Goal: Find specific page/section: Find specific page/section

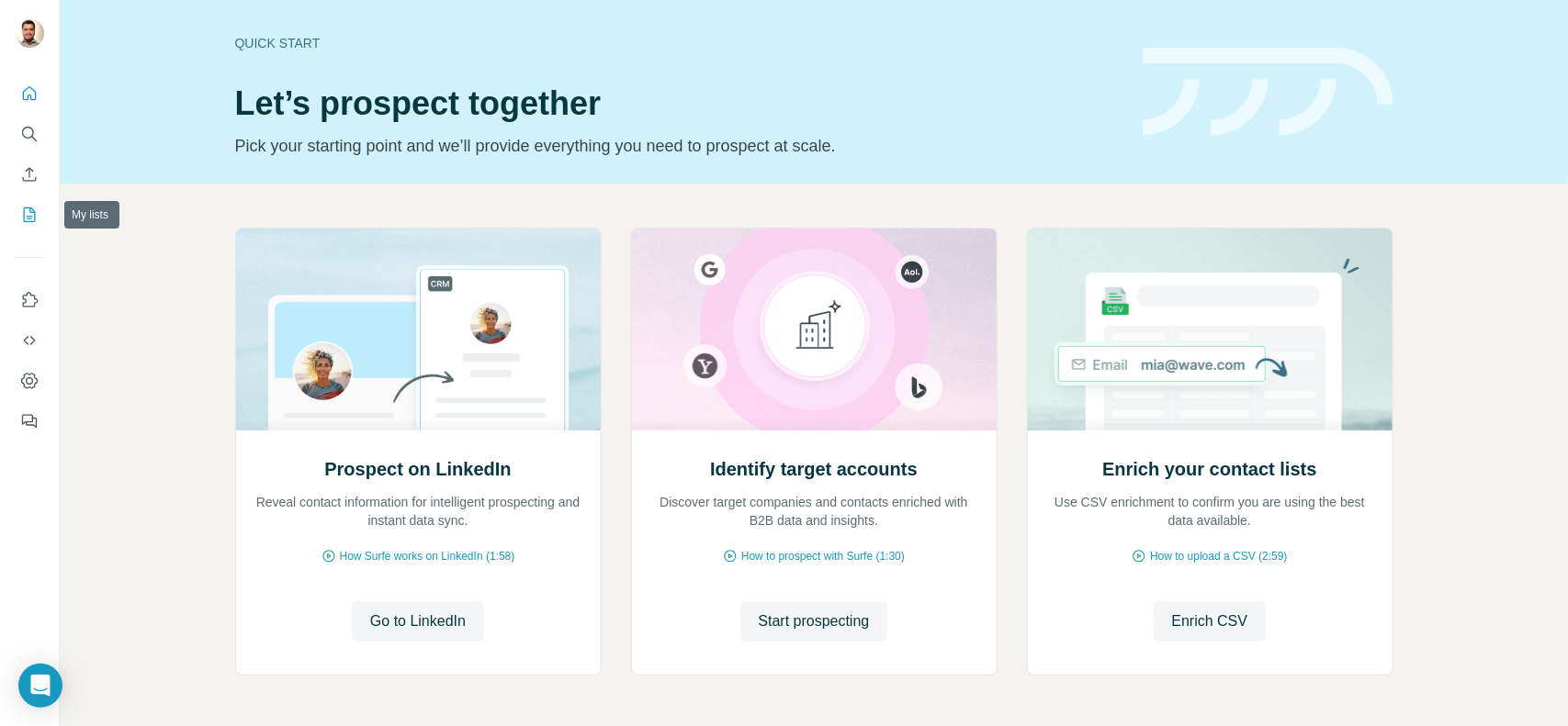
click at [32, 209] on icon "My lists" at bounding box center [29, 214] width 12 height 15
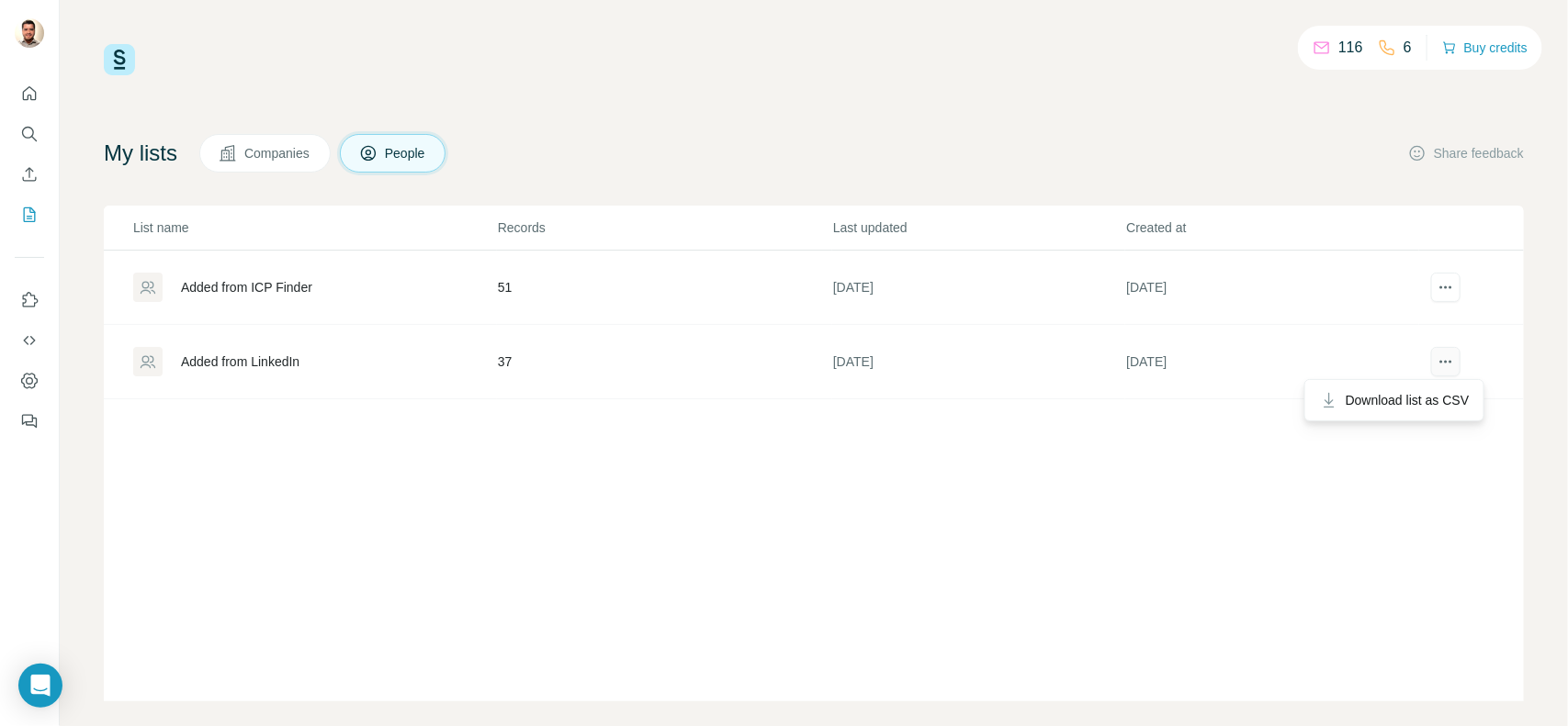
click at [1436, 360] on icon "actions" at bounding box center [1446, 362] width 18 height 18
click at [244, 442] on div "List name Records Last updated Created at Added from ICP Finder 51 [DATE] [DATE…" at bounding box center [814, 453] width 1420 height 496
click at [254, 369] on div "Added from LinkedIn" at bounding box center [240, 362] width 119 height 18
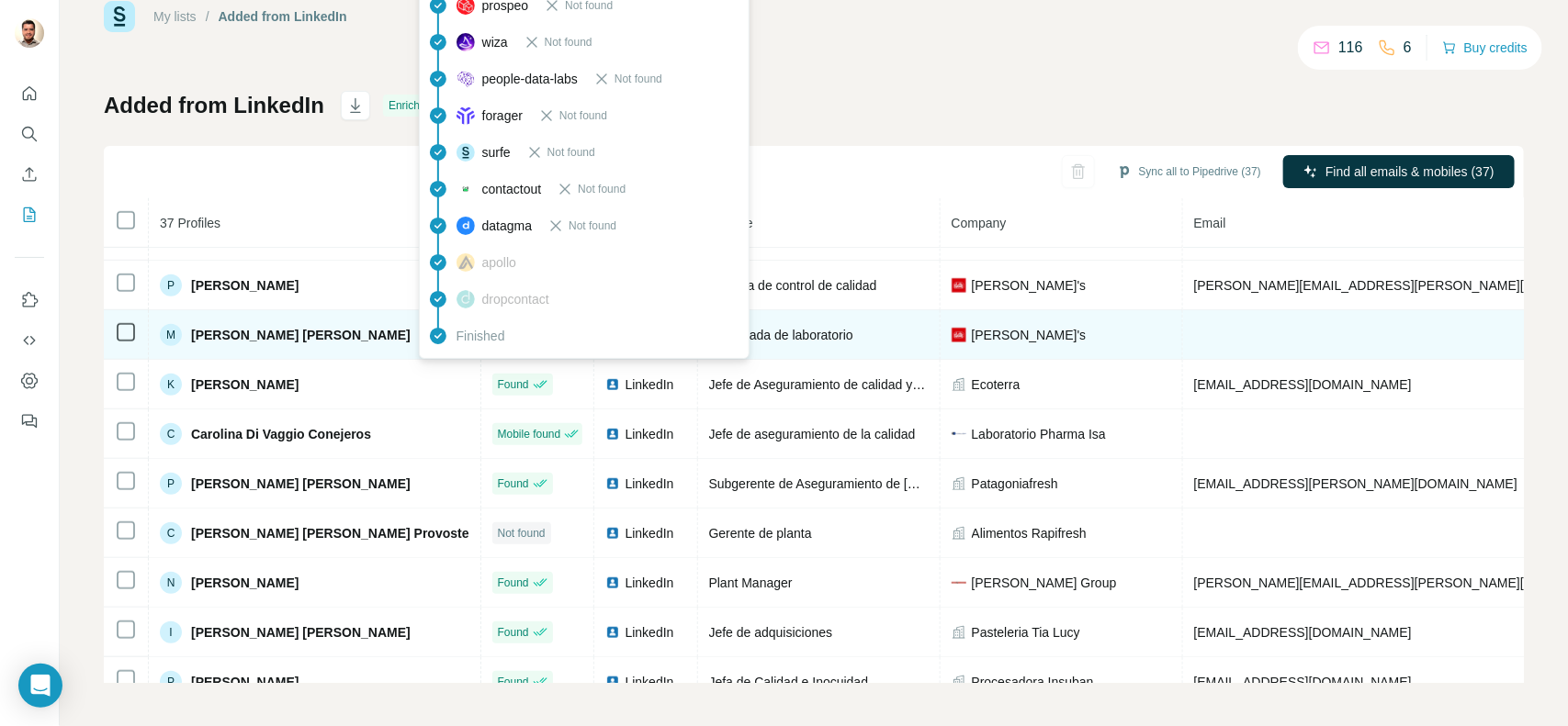
scroll to position [570, 0]
